Goal: Find contact information: Find contact information

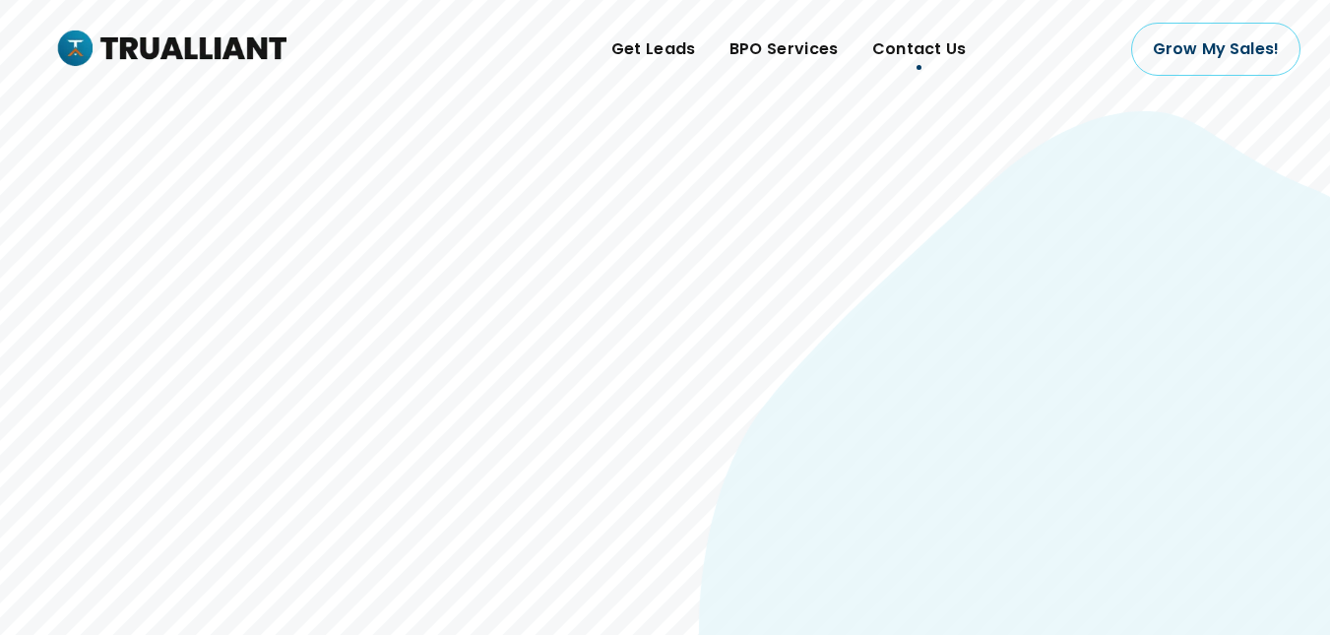
click at [913, 54] on span "Contact Us" at bounding box center [919, 49] width 94 height 30
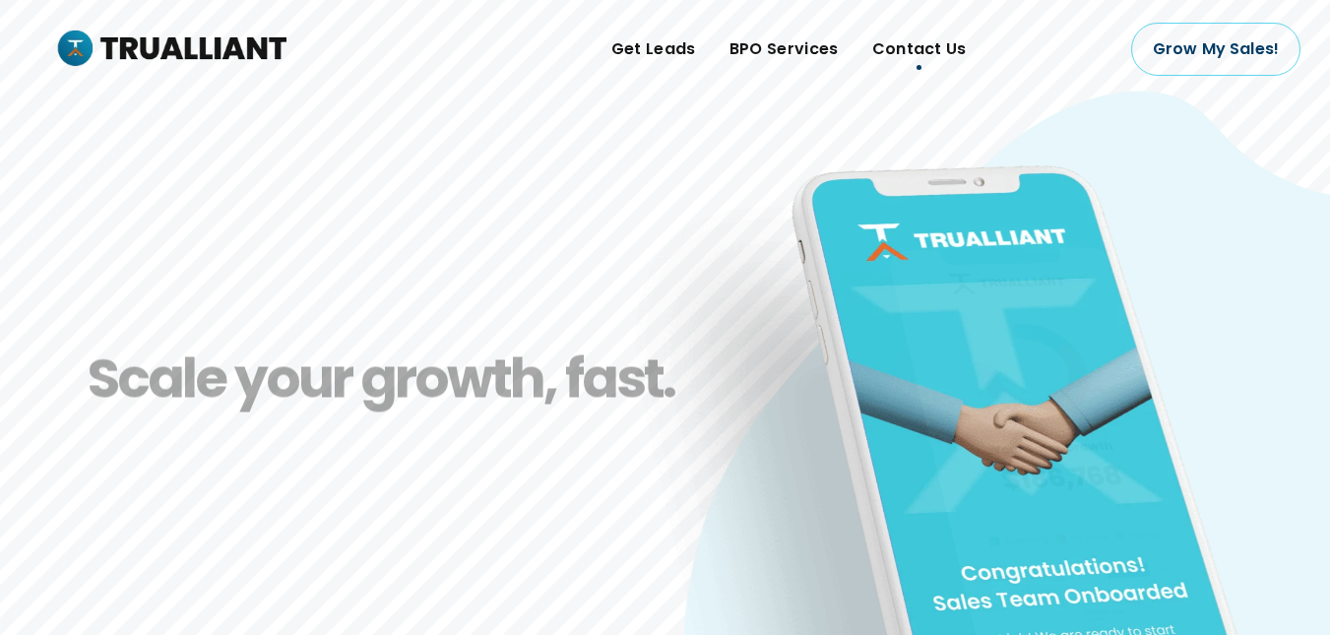
click at [922, 46] on span "Contact Us" at bounding box center [919, 49] width 94 height 30
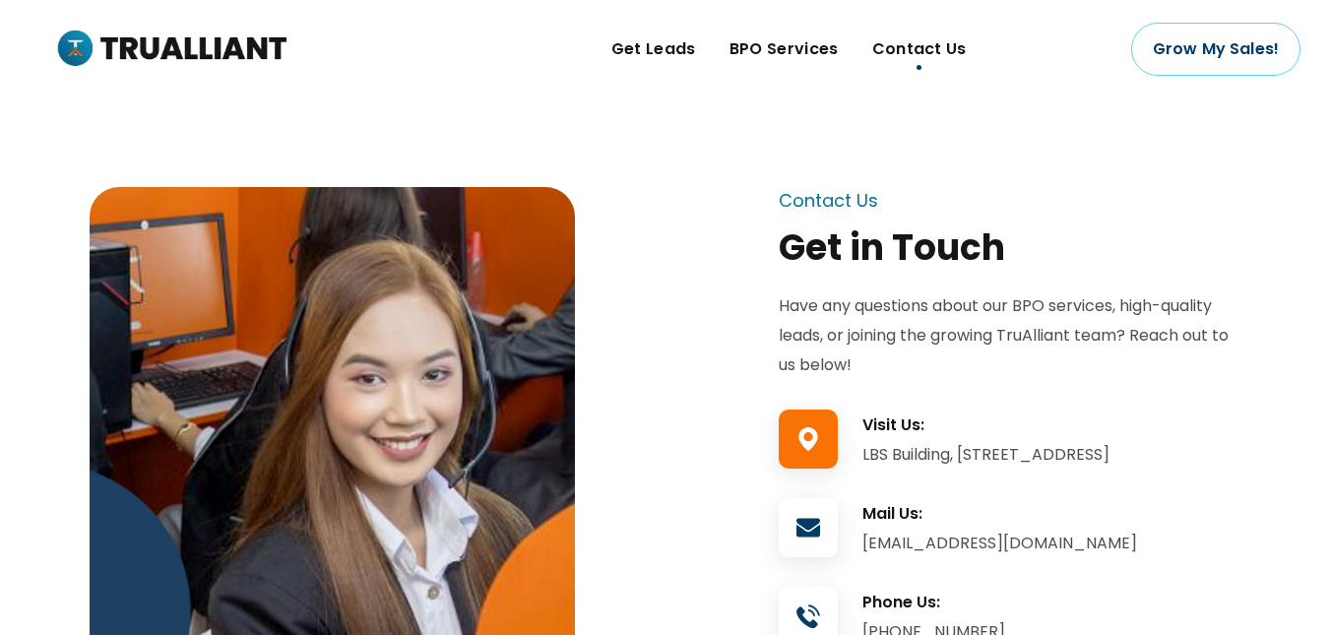
scroll to position [98, 0]
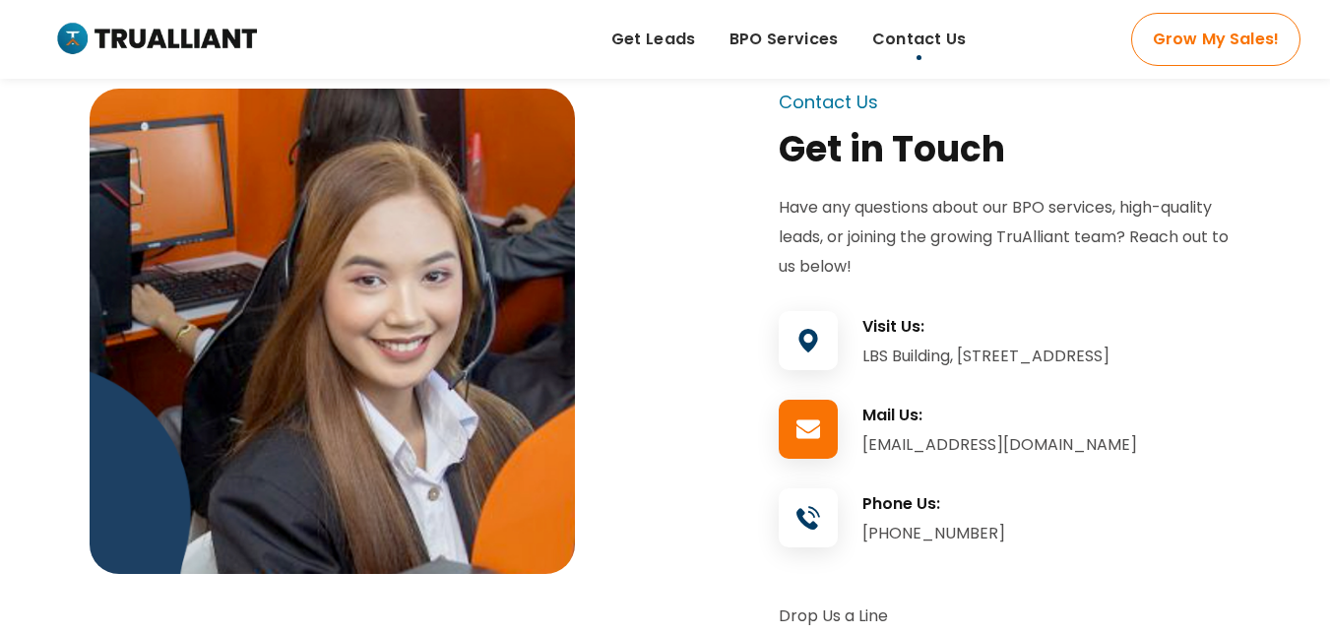
click at [806, 429] on icon at bounding box center [808, 428] width 59 height 1
click at [816, 429] on icon at bounding box center [808, 428] width 59 height 1
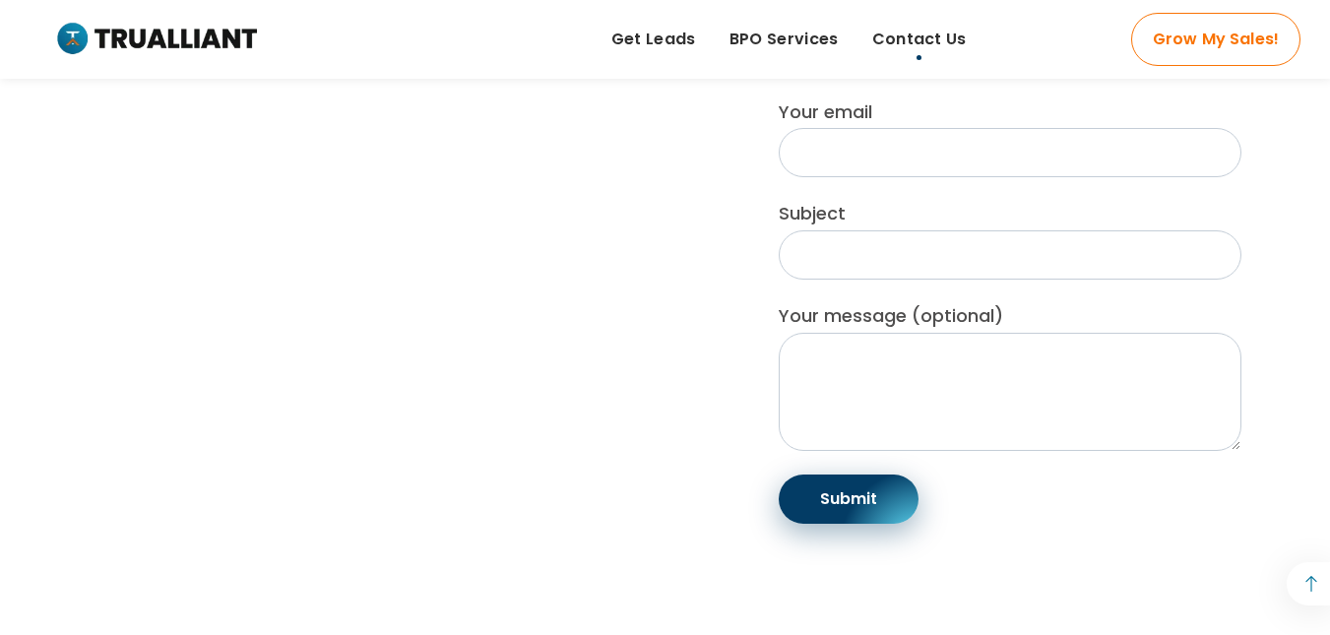
scroll to position [886, 0]
